Goal: Information Seeking & Learning: Learn about a topic

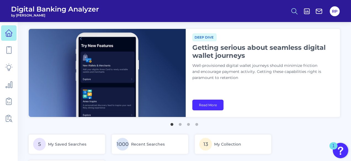
click at [296, 11] on circle at bounding box center [294, 10] width 4 height 4
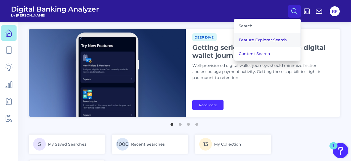
click at [259, 37] on button "Feature Explorer Search" at bounding box center [267, 40] width 66 height 14
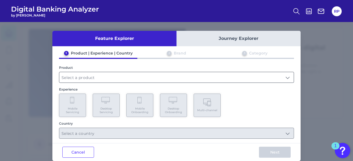
click at [125, 79] on input "text" at bounding box center [176, 77] width 235 height 10
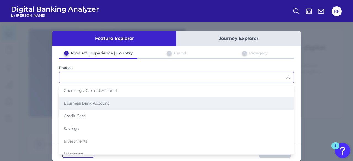
click at [95, 102] on span "Business Bank Account" at bounding box center [87, 103] width 46 height 5
type input "Business Bank Account"
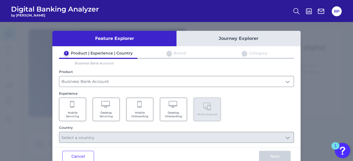
click at [82, 108] on Servicing "Mobile Servicing" at bounding box center [72, 109] width 27 height 23
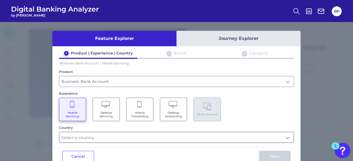
click at [134, 133] on input "text" at bounding box center [176, 137] width 235 height 10
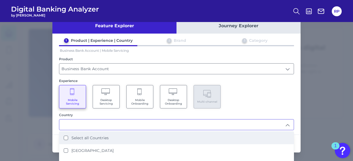
scroll to position [19, 0]
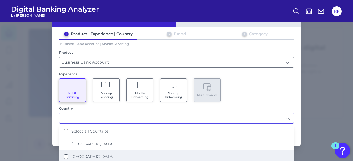
click at [91, 152] on li "[GEOGRAPHIC_DATA]" at bounding box center [176, 157] width 235 height 13
type input "[GEOGRAPHIC_DATA]"
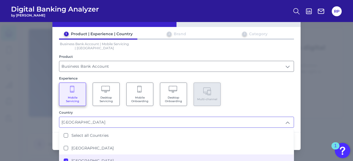
scroll to position [0, 0]
click at [270, 94] on div "Mobile Servicing Desktop Servicing Mobile Onboarding Desktop Onboarding Multi-c…" at bounding box center [176, 94] width 235 height 23
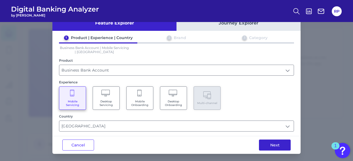
click at [282, 146] on button "Next" at bounding box center [275, 145] width 32 height 11
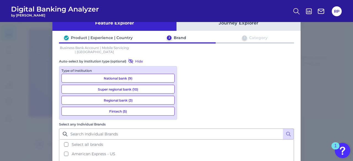
scroll to position [15, 0]
drag, startPoint x: 135, startPoint y: 81, endPoint x: 161, endPoint y: 83, distance: 26.4
click at [135, 81] on button "National bank (9)" at bounding box center [118, 78] width 113 height 9
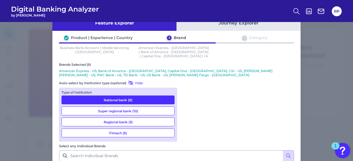
scroll to position [1, 0]
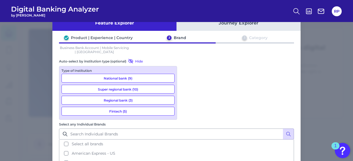
click at [137, 91] on button "Super regional bank (10)" at bounding box center [118, 89] width 113 height 9
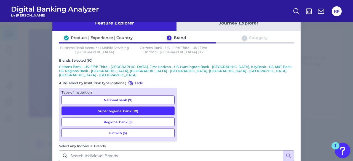
scroll to position [43, 0]
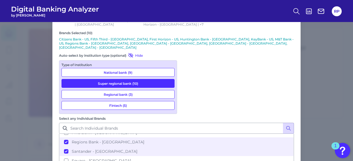
click at [155, 79] on button "Super regional bank (10)" at bounding box center [118, 83] width 113 height 9
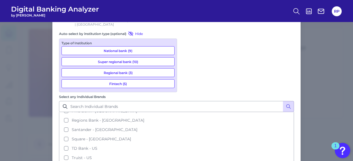
scroll to position [38, 0]
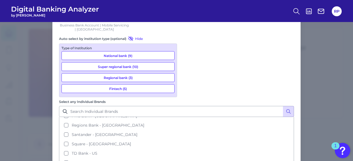
click at [136, 80] on button "Regional bank (3)" at bounding box center [118, 77] width 113 height 9
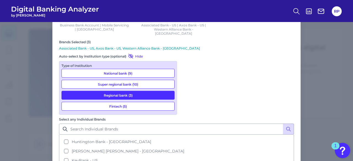
scroll to position [138, 0]
drag, startPoint x: 143, startPoint y: 87, endPoint x: 140, endPoint y: 99, distance: 13.2
click at [143, 91] on button "Regional bank (3)" at bounding box center [118, 95] width 113 height 9
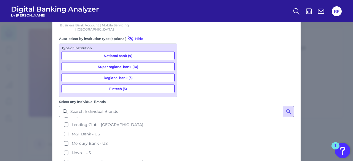
click at [137, 89] on button "Fintech (5)" at bounding box center [118, 88] width 113 height 9
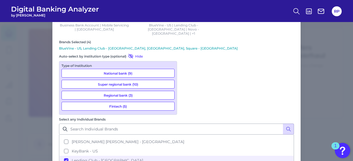
scroll to position [111, 0]
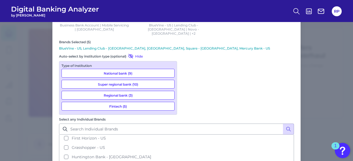
scroll to position [83, 0]
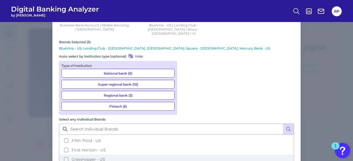
click at [105, 157] on span "Grasshopper - US" at bounding box center [88, 159] width 33 height 5
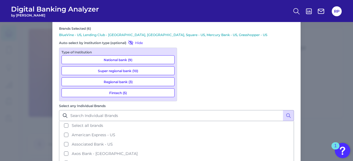
scroll to position [0, 0]
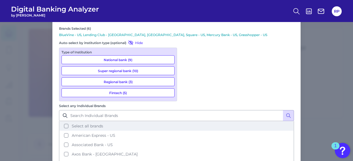
click at [187, 122] on button "Select all brands" at bounding box center [177, 126] width 234 height 9
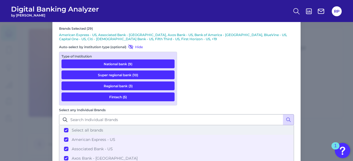
click at [187, 126] on button "Select all brands" at bounding box center [177, 130] width 234 height 9
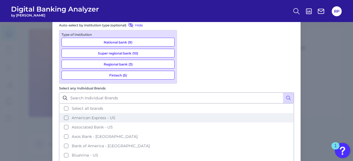
scroll to position [34, 0]
